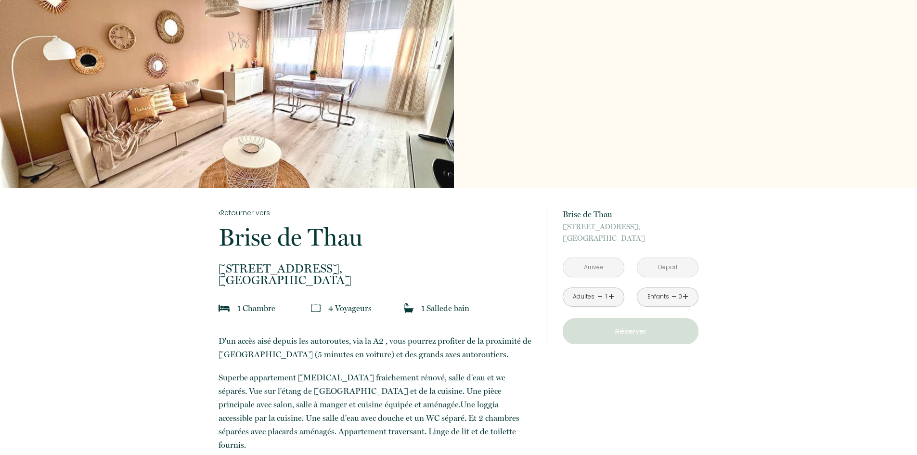
click at [589, 269] on input "text" at bounding box center [593, 267] width 61 height 19
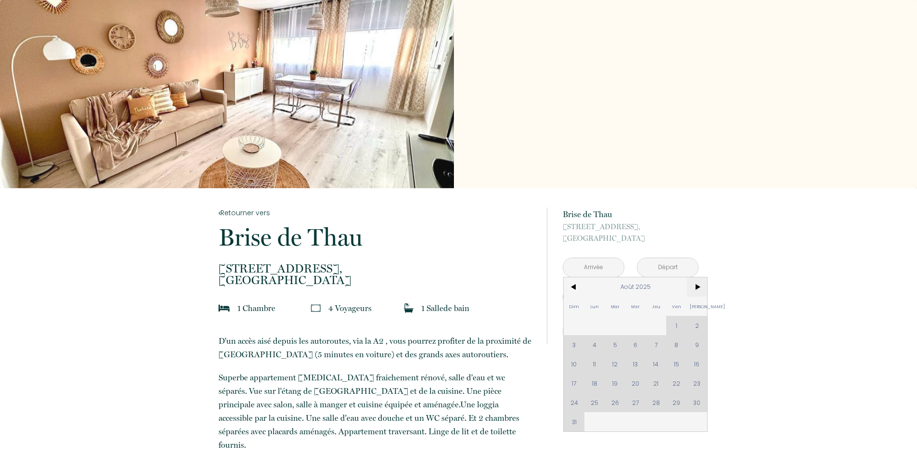
click at [697, 287] on span ">" at bounding box center [697, 286] width 21 height 19
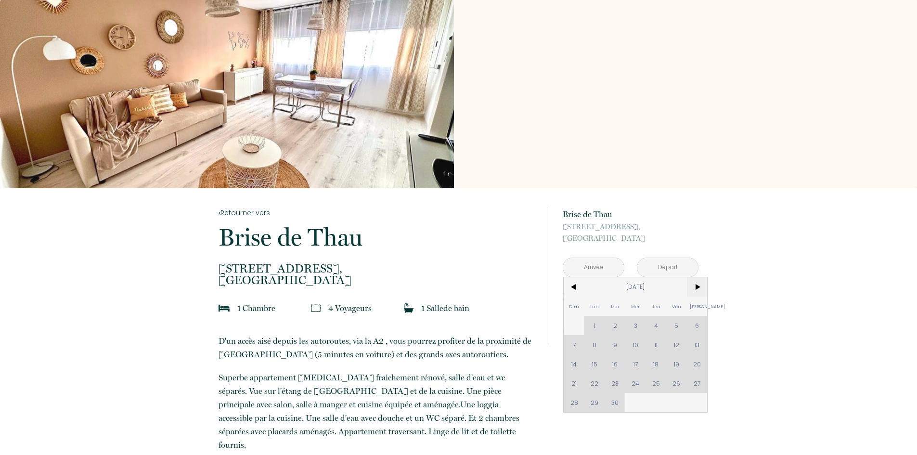
click at [697, 287] on span ">" at bounding box center [697, 286] width 21 height 19
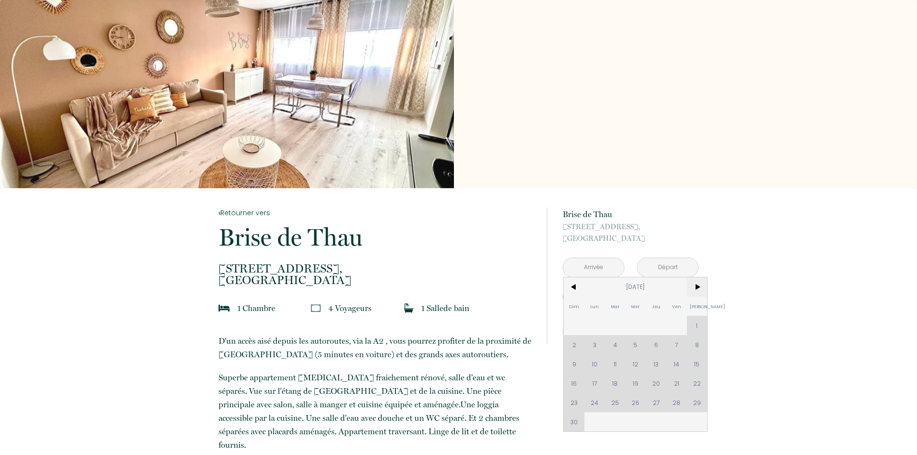
click at [697, 287] on span ">" at bounding box center [697, 286] width 21 height 19
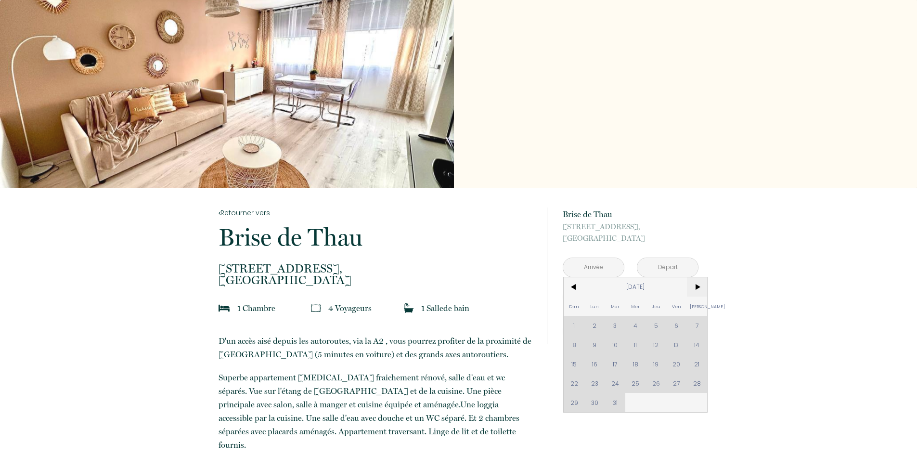
click at [697, 287] on span ">" at bounding box center [697, 286] width 21 height 19
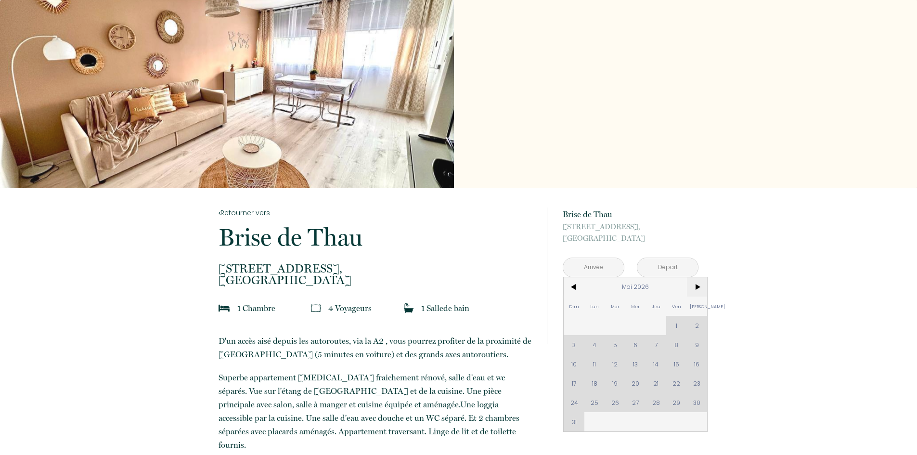
click at [697, 287] on span ">" at bounding box center [697, 286] width 21 height 19
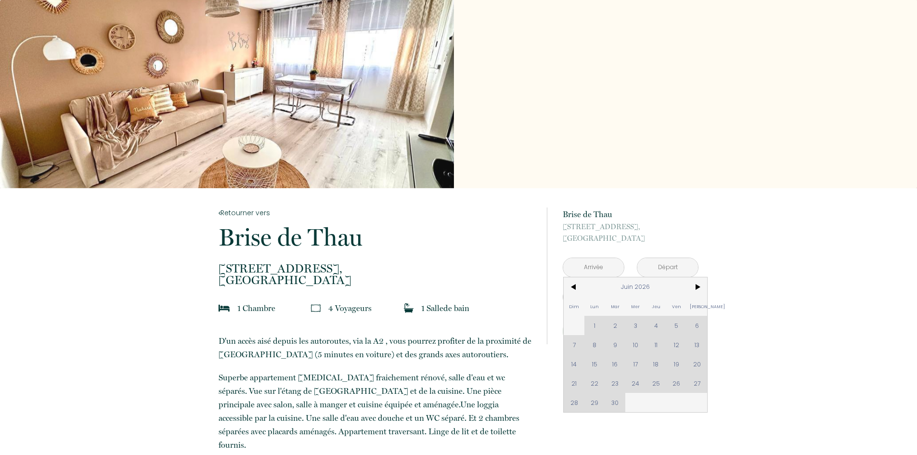
click at [676, 323] on div "Dim Lun Mar Mer Jeu Ven Sam 1 2 3 4 5 6 7 8 9 10 11 12 13 14 15 16 17 18 19 20 …" at bounding box center [636, 344] width 144 height 135
click at [575, 287] on span "<" at bounding box center [574, 286] width 21 height 19
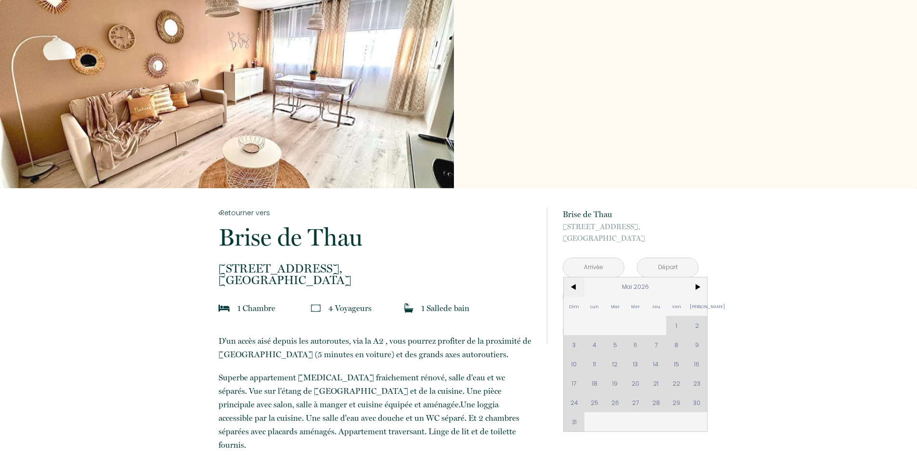
click at [575, 284] on span "<" at bounding box center [574, 286] width 21 height 19
click at [574, 286] on span "<" at bounding box center [574, 286] width 21 height 19
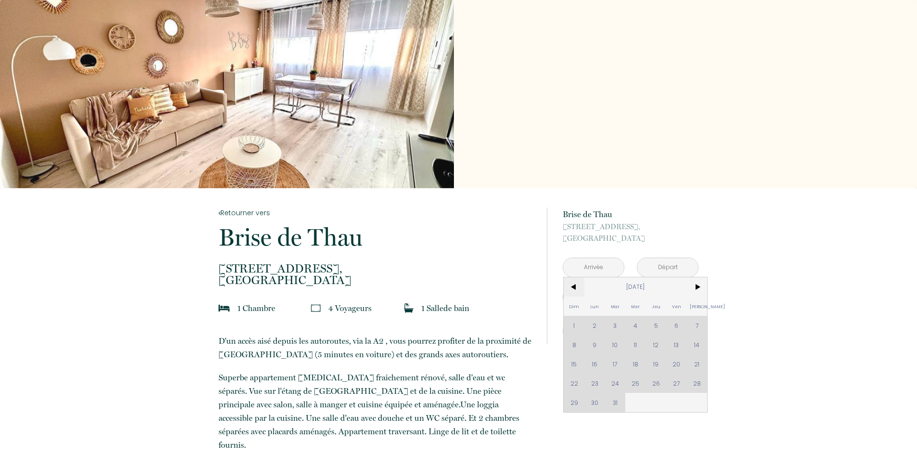
click at [574, 286] on span "<" at bounding box center [574, 286] width 21 height 19
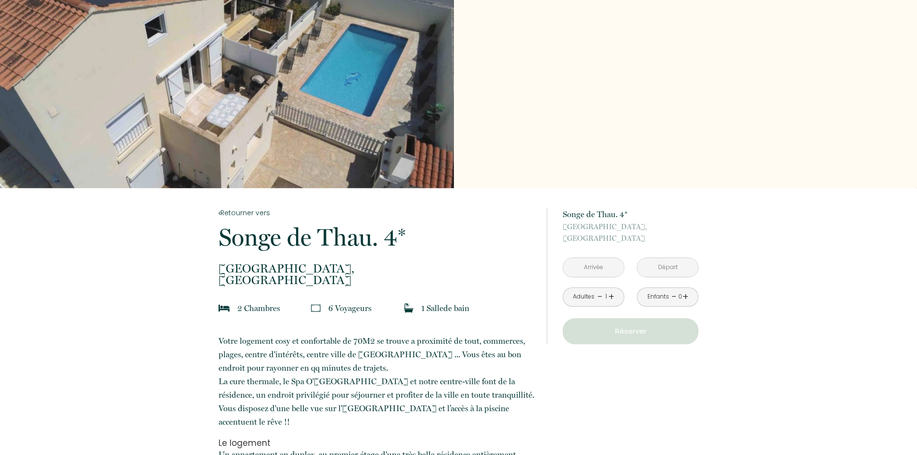
click at [273, 82] on div "Slideshow" at bounding box center [227, 94] width 454 height 188
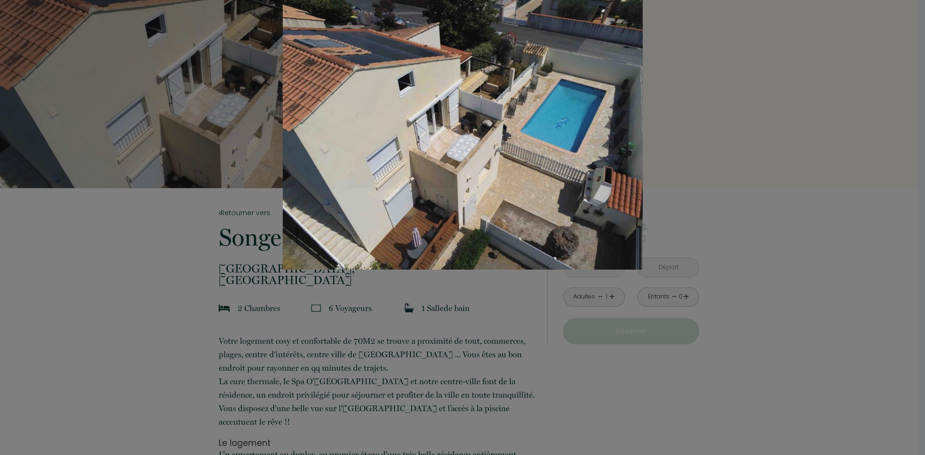
click at [772, 130] on div "Slideshow" at bounding box center [462, 135] width 693 height 270
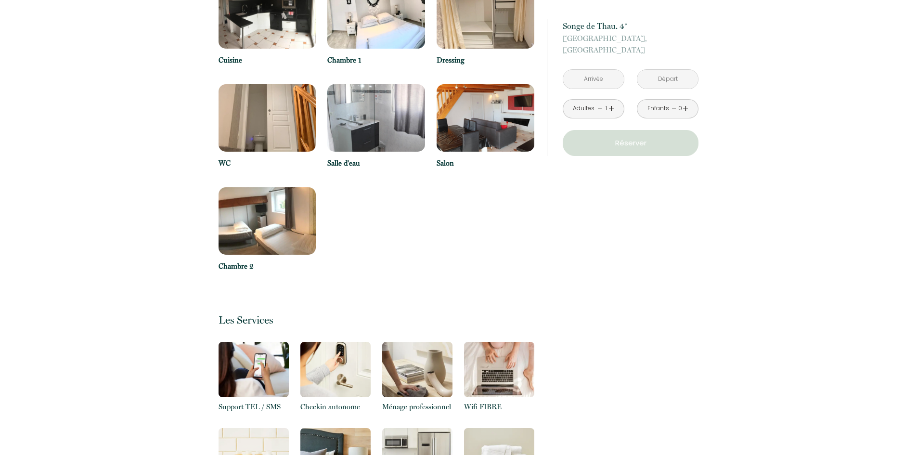
scroll to position [770, 0]
